Goal: Information Seeking & Learning: Find specific fact

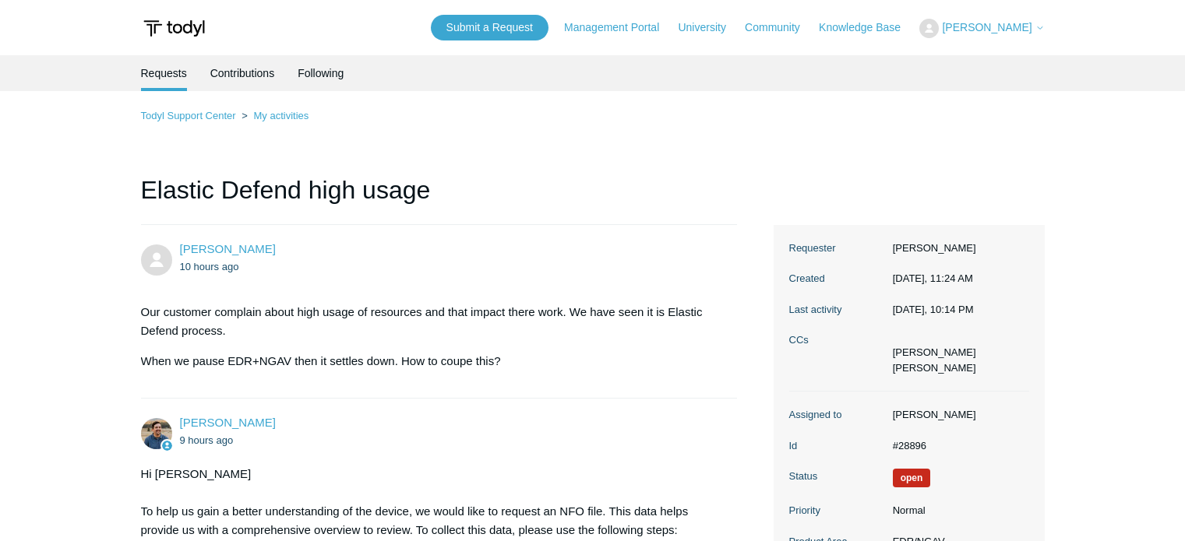
scroll to position [1346, 0]
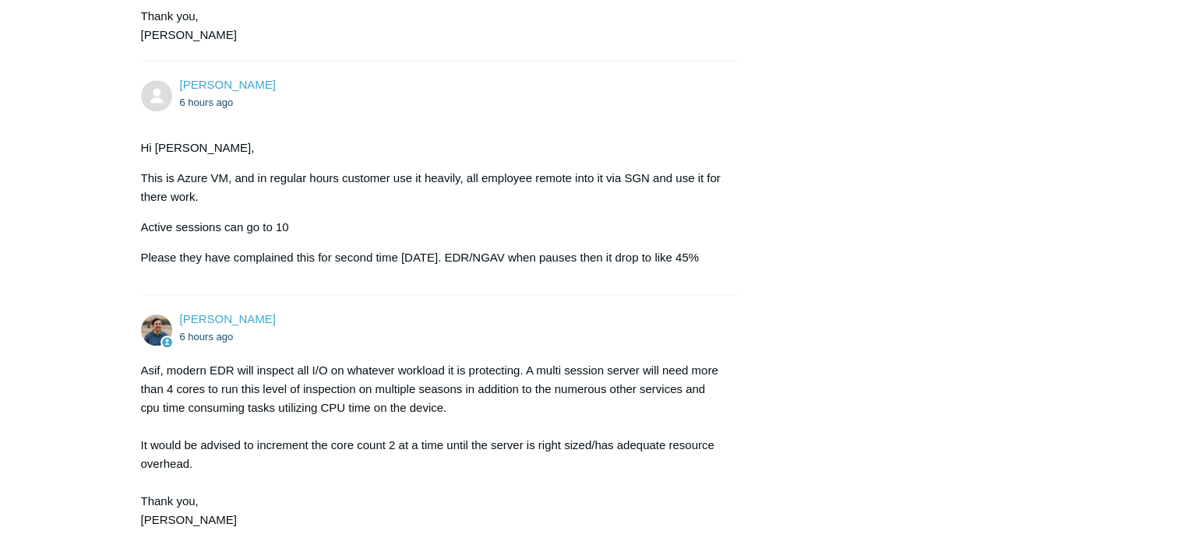
scroll to position [1596, 0]
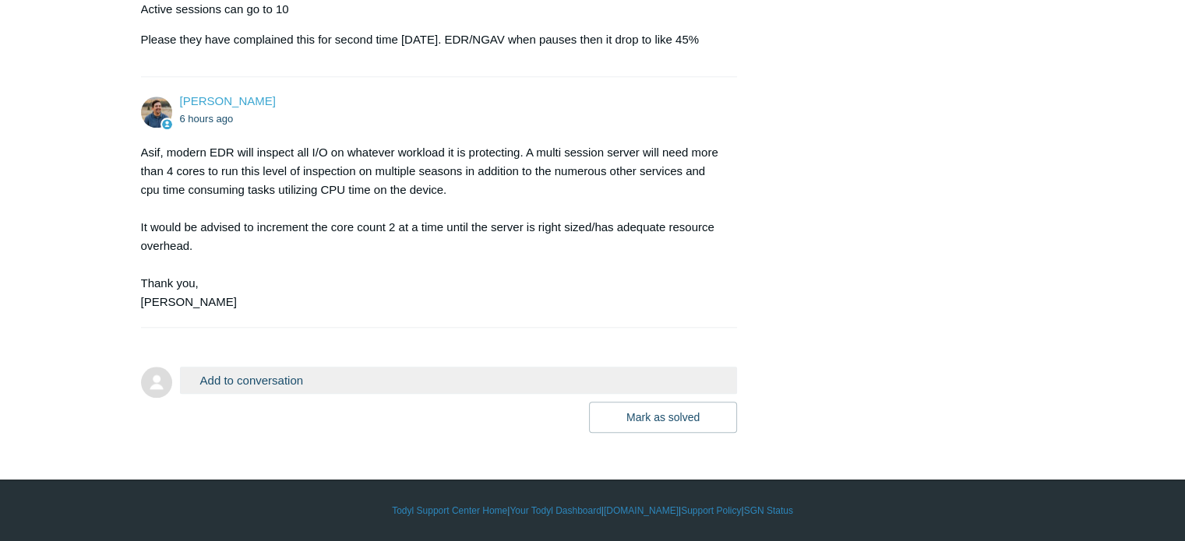
click at [252, 379] on button "Add to conversation" at bounding box center [459, 380] width 558 height 27
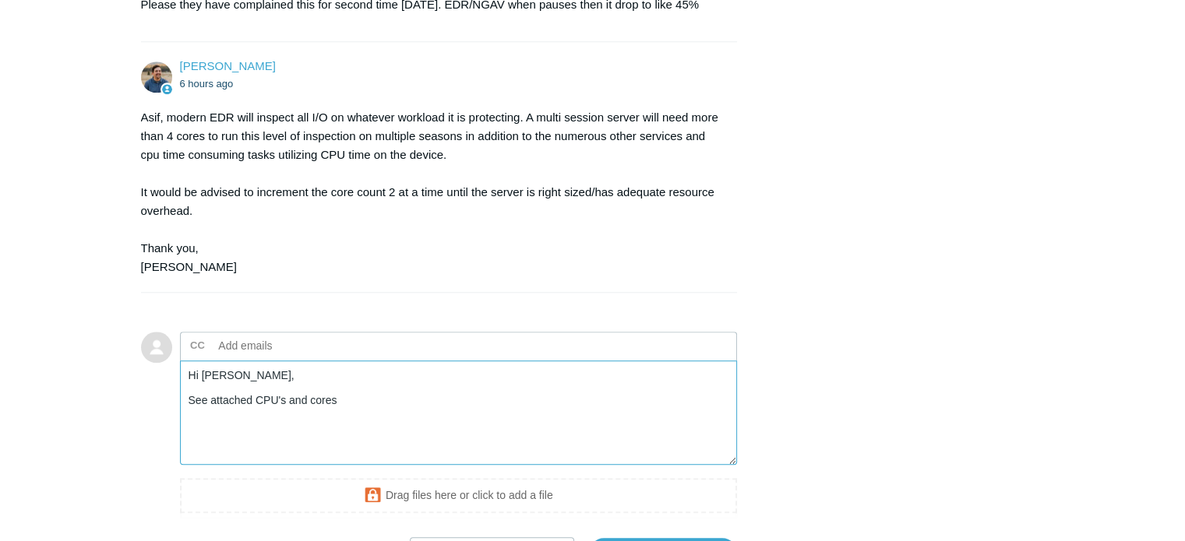
scroll to position [1752, 0]
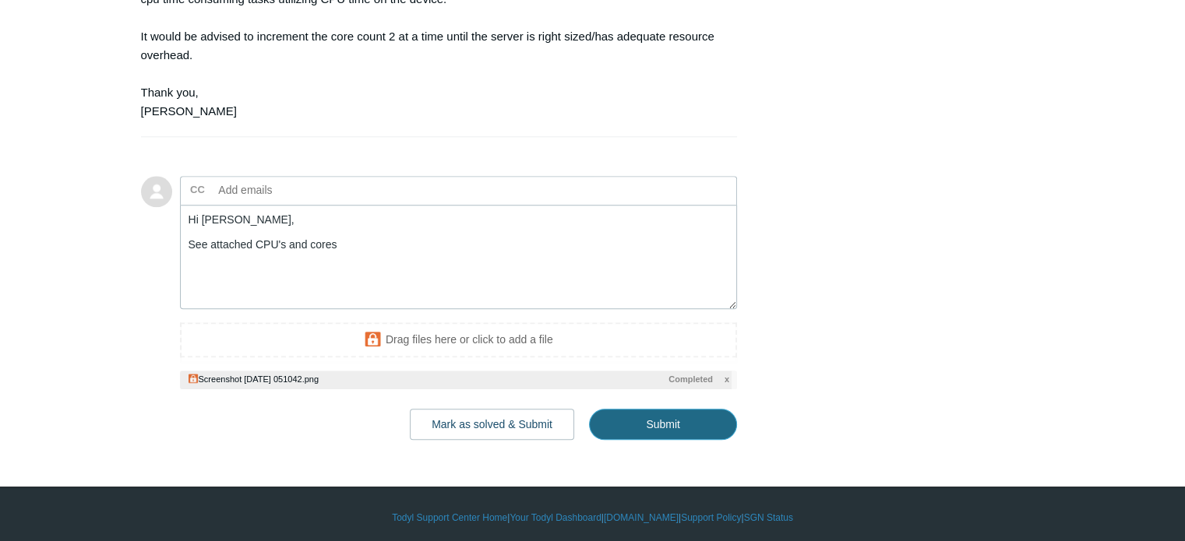
click at [651, 440] on input "Submit" at bounding box center [663, 424] width 148 height 31
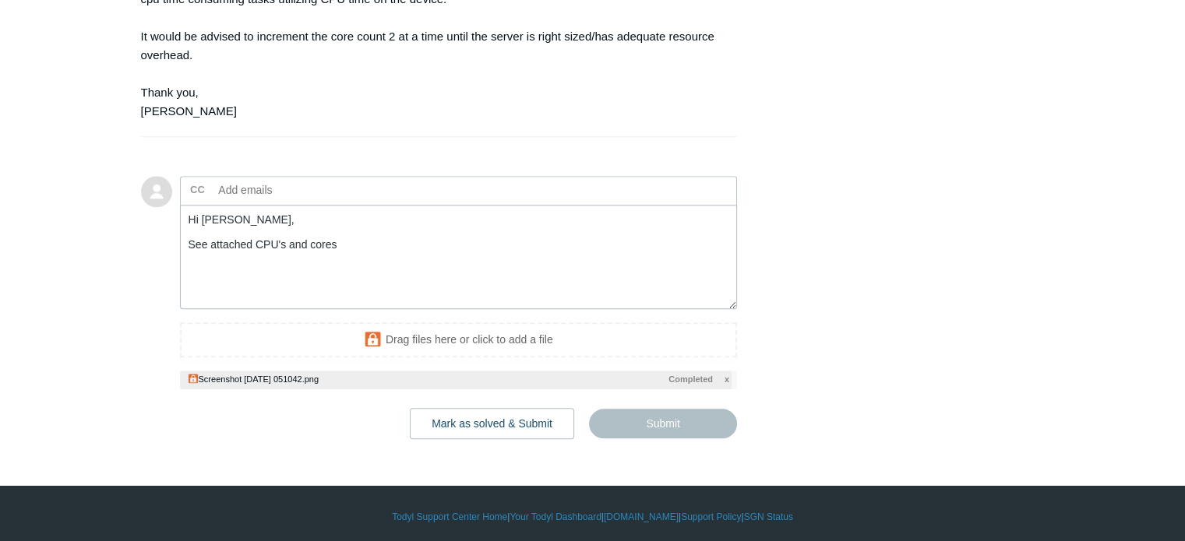
type textarea "Hi Spencer, See attached CPU's and cores This ticket includes a secure attachme…"
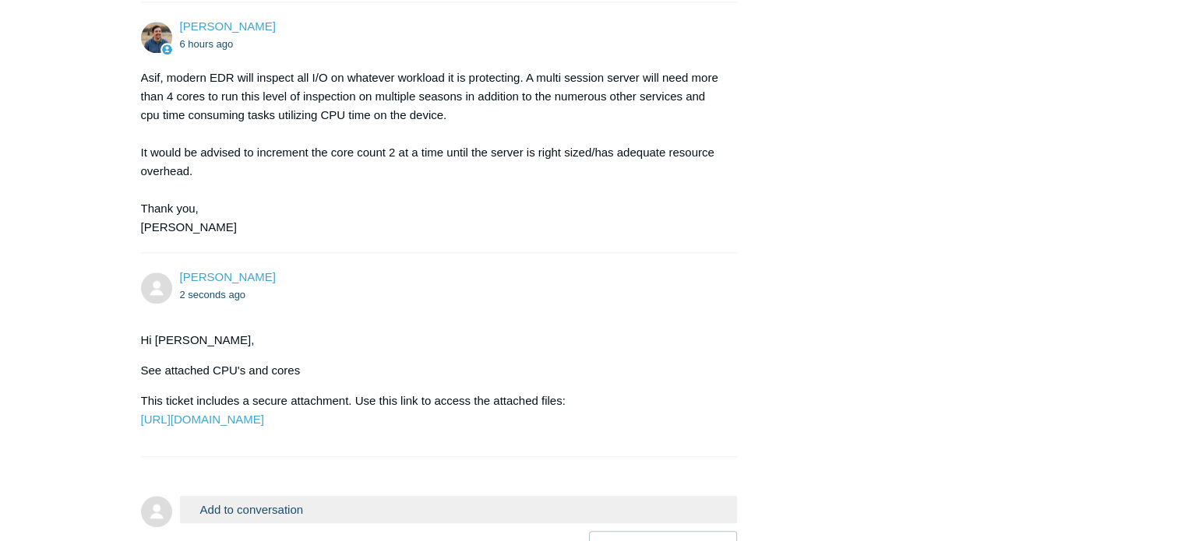
scroll to position [1838, 0]
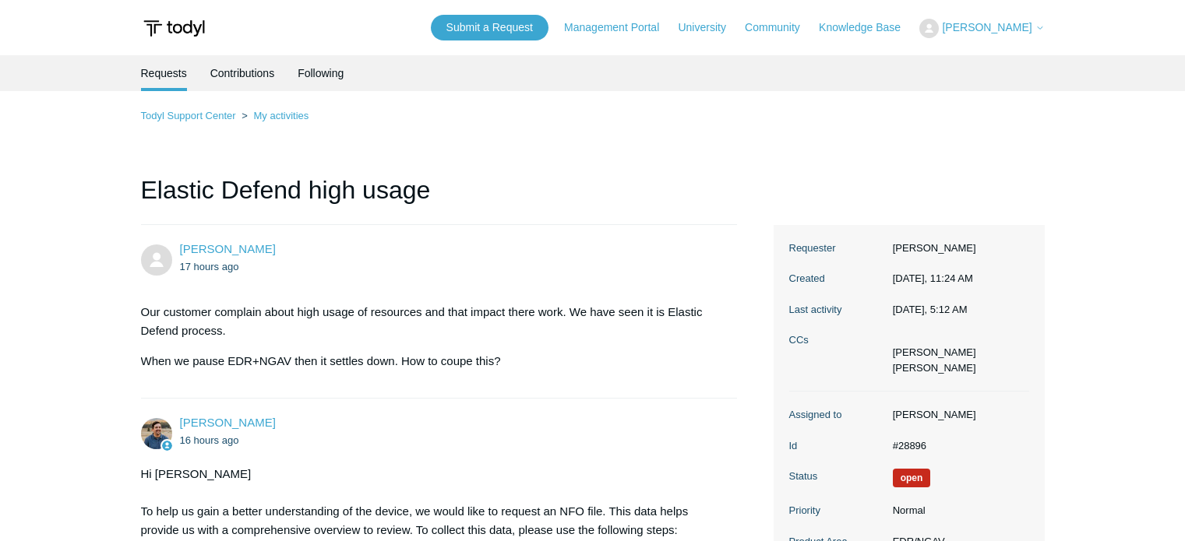
scroll to position [1838, 0]
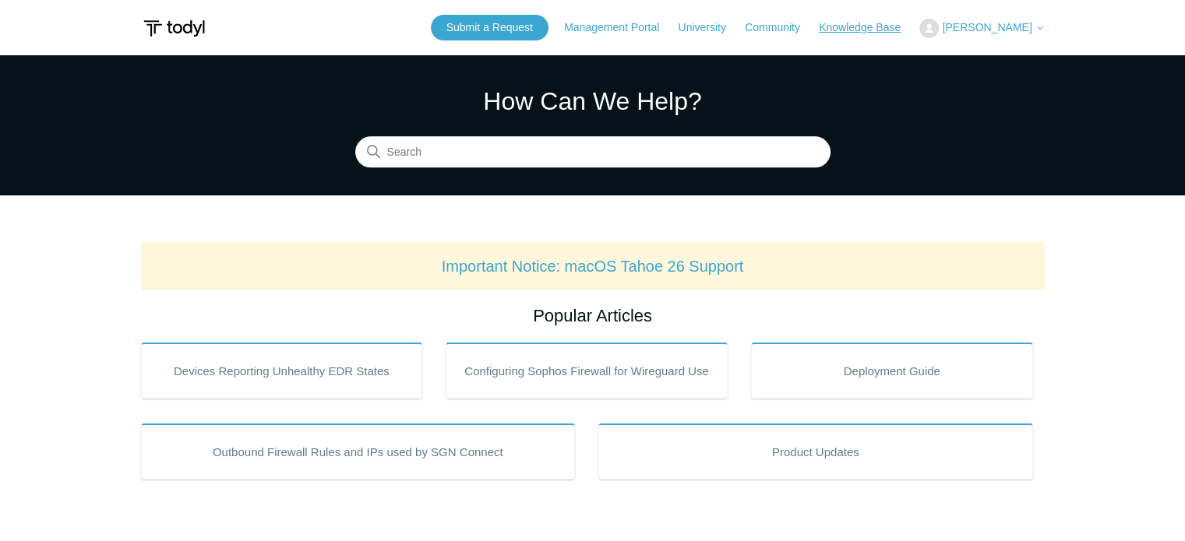
click at [905, 21] on link "Knowledge Base" at bounding box center [867, 27] width 97 height 16
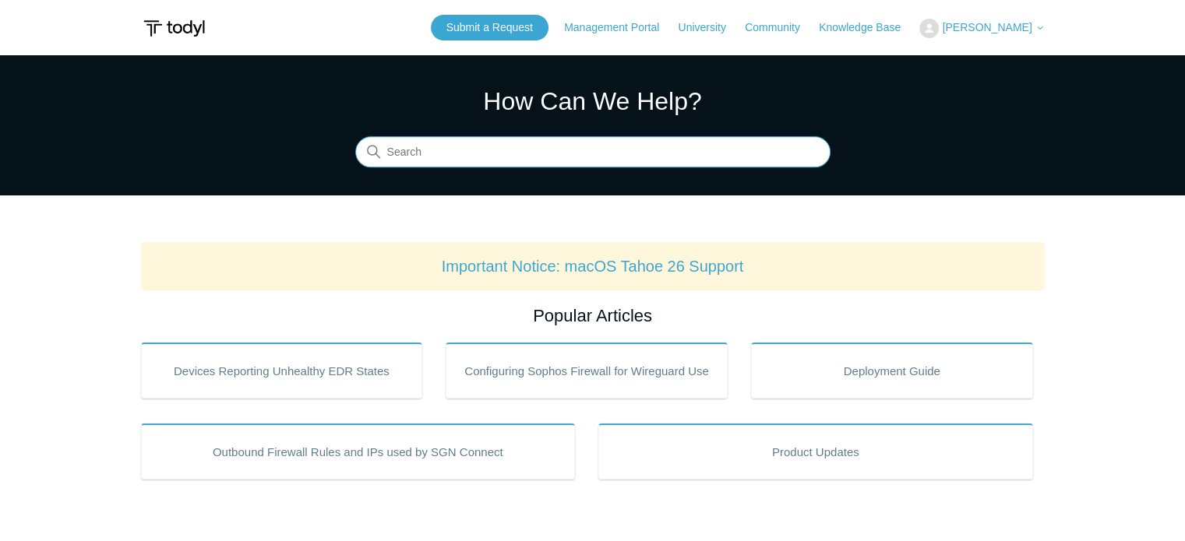
click at [464, 160] on input "Search" at bounding box center [592, 152] width 475 height 31
type input "port whitelisting"
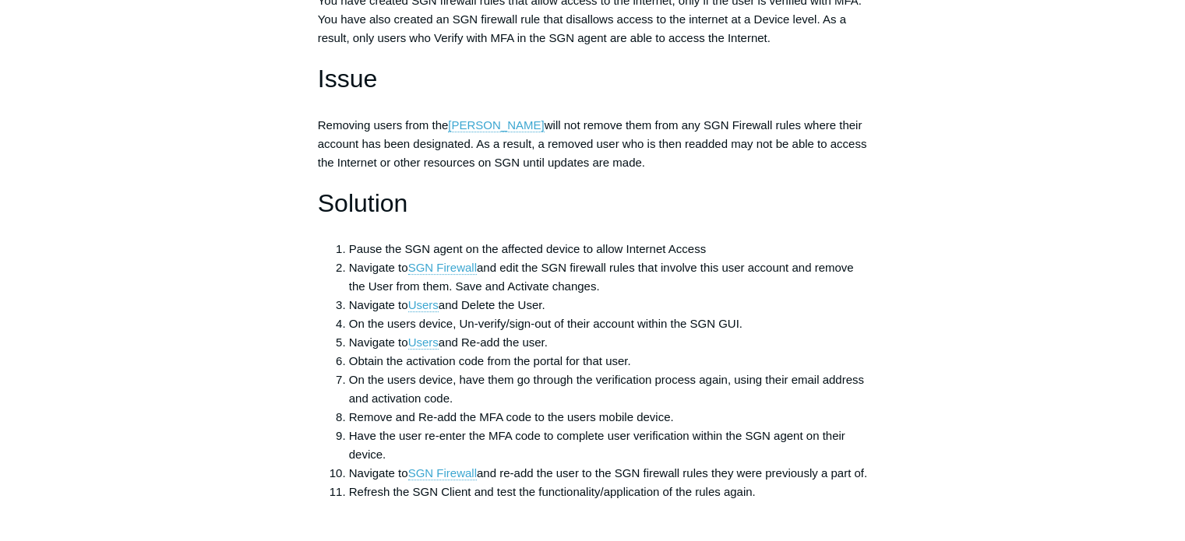
scroll to position [467, 0]
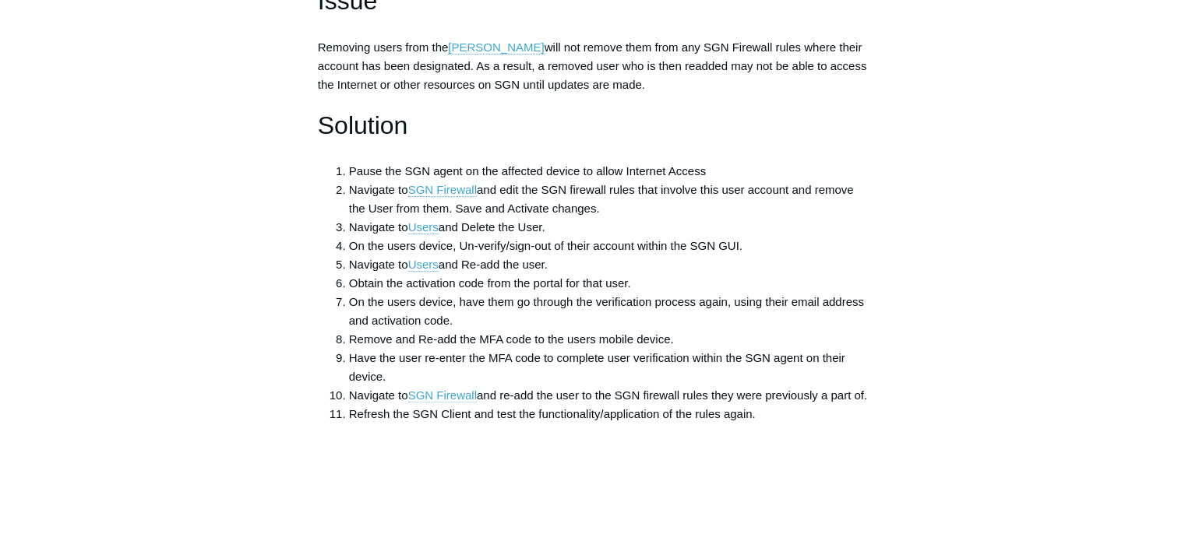
click at [429, 393] on link "SGN Firewall" at bounding box center [442, 396] width 69 height 14
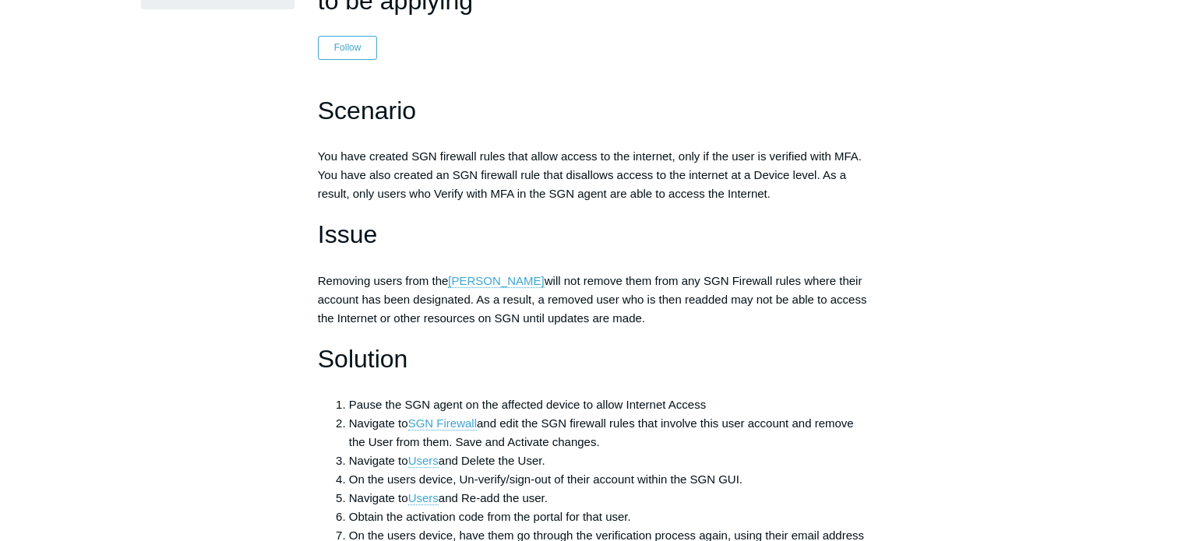
scroll to position [0, 0]
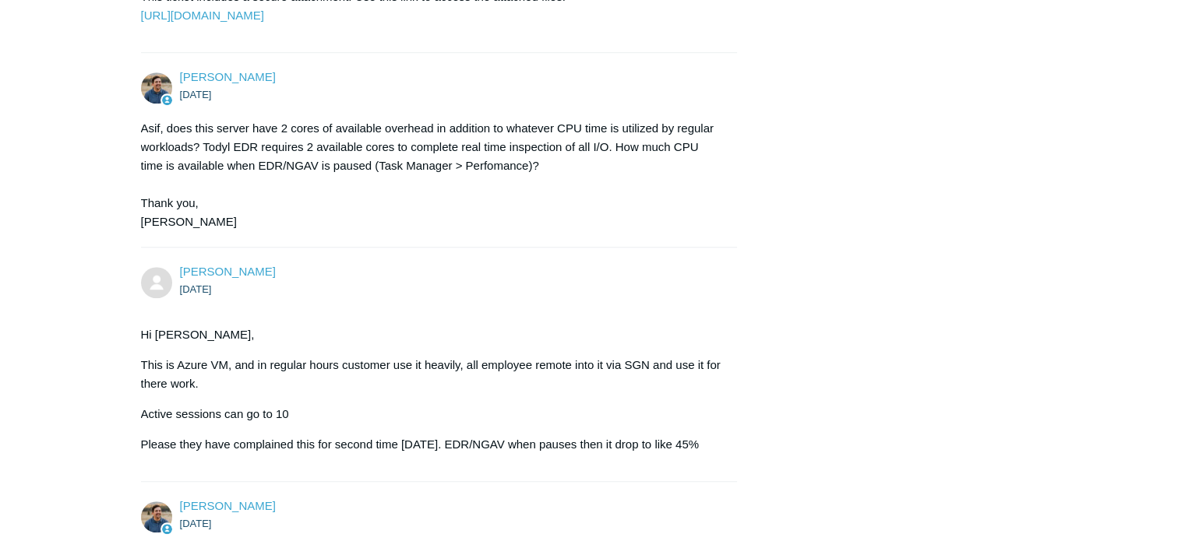
scroll to position [922, 0]
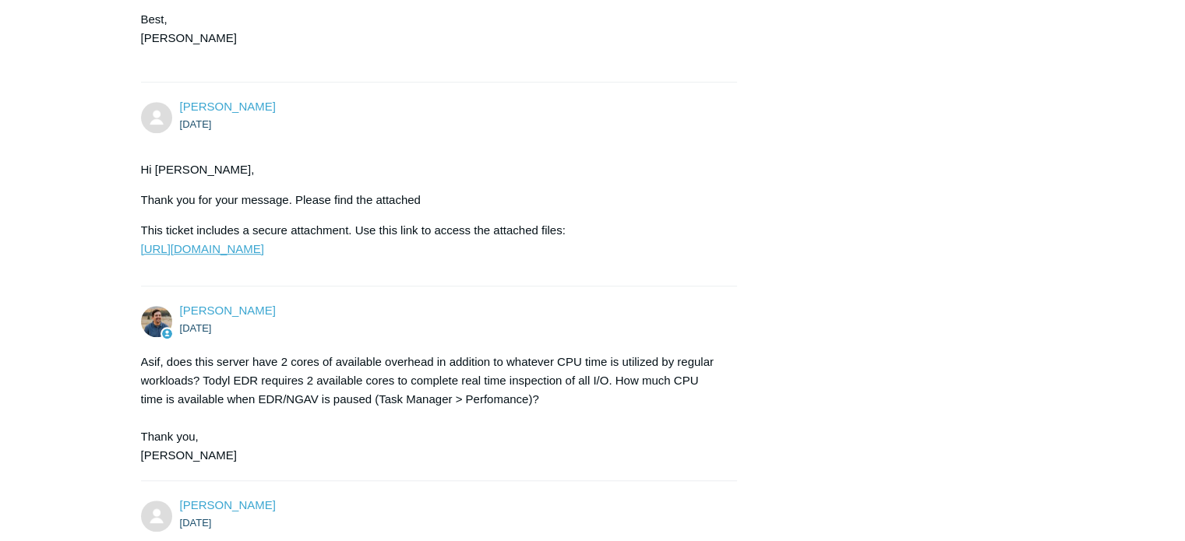
click at [264, 256] on link "[URL][DOMAIN_NAME]" at bounding box center [202, 248] width 123 height 13
